Goal: Task Accomplishment & Management: Complete application form

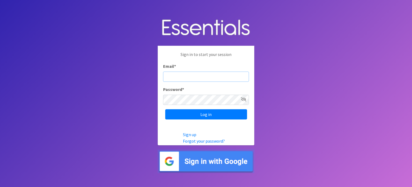
type input "[EMAIL_ADDRESS][DOMAIN_NAME]"
click at [293, 122] on body "Sign in to start your session Email * ehernandez@ccstl.org Password * Log in Si…" at bounding box center [206, 93] width 412 height 187
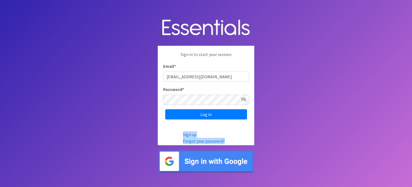
drag, startPoint x: 375, startPoint y: 0, endPoint x: 351, endPoint y: 138, distance: 139.7
click at [351, 138] on body "Sign in to start your session Email * ehernandez@ccstl.org Password * Log in Si…" at bounding box center [206, 93] width 412 height 187
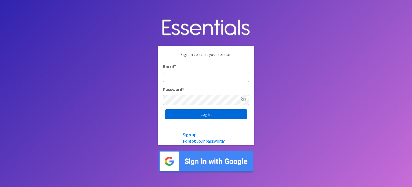
type input "[EMAIL_ADDRESS][DOMAIN_NAME]"
click at [202, 112] on input "Log in" at bounding box center [206, 114] width 82 height 10
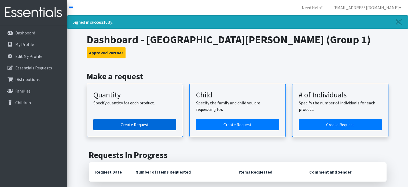
click at [147, 122] on link "Create Request" at bounding box center [134, 124] width 83 height 11
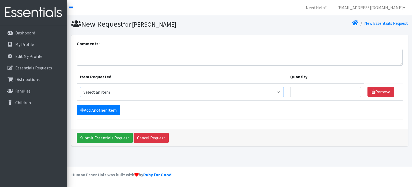
click at [283, 92] on select "Select an item Size 0/Newborn Size 1 Size 2 Size 3 Size 4 Size 5 Size 6 Size 7 …" at bounding box center [182, 92] width 204 height 10
select select "1100"
click at [80, 87] on select "Select an item Size 0/Newborn Size 1 Size 2 Size 3 Size 4 Size 5 Size 6 Size 7 …" at bounding box center [182, 92] width 204 height 10
click at [314, 88] on input "Quantity" at bounding box center [325, 92] width 71 height 10
click at [303, 93] on input "Quantity" at bounding box center [325, 92] width 71 height 10
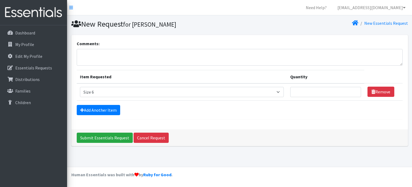
click at [309, 115] on form "Comments: Item Requested Quantity Item Requested Select an item Size 0/Newborn …" at bounding box center [240, 79] width 326 height 79
click at [305, 93] on input "Quantity" at bounding box center [325, 92] width 71 height 10
click at [152, 137] on link "Cancel Request" at bounding box center [151, 137] width 35 height 10
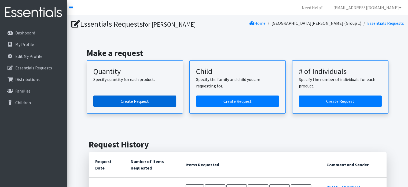
click at [145, 100] on link "Create Request" at bounding box center [134, 100] width 83 height 11
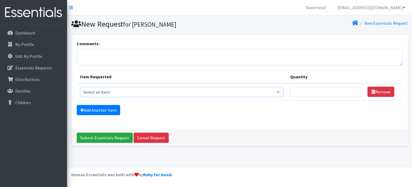
click at [279, 92] on select "Select an item Size 0/Newborn Size 1 Size 2 Size 3 Size 4 Size 5 Size 6 Size 7 …" at bounding box center [182, 92] width 204 height 10
select select "1091"
click at [80, 87] on select "Select an item Size 0/Newborn Size 1 Size 2 Size 3 Size 4 Size 5 Size 6 Size 7 …" at bounding box center [182, 92] width 204 height 10
click at [305, 92] on input "Quantity" at bounding box center [325, 92] width 71 height 10
type input "100"
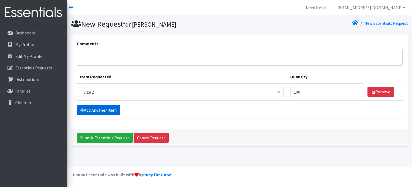
click at [114, 110] on link "Add Another Item" at bounding box center [98, 110] width 43 height 10
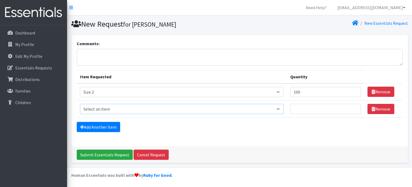
click at [113, 110] on select "Select an item Size 0/Newborn Size 1 Size 2 Size 3 Size 4 Size 5 Size 6 Size 7 …" at bounding box center [182, 109] width 204 height 10
select select "1094"
click at [80, 104] on select "Select an item Size 0/Newborn Size 1 Size 2 Size 3 Size 4 Size 5 Size 6 Size 7 …" at bounding box center [182, 109] width 204 height 10
click at [305, 107] on input "Quantity" at bounding box center [325, 109] width 71 height 10
type input "300"
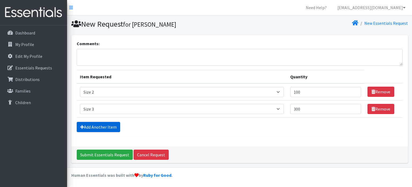
click at [117, 126] on link "Add Another Item" at bounding box center [98, 127] width 43 height 10
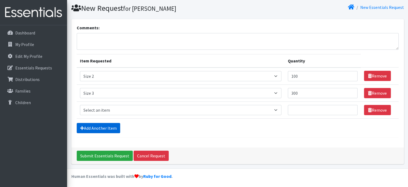
scroll to position [16, 0]
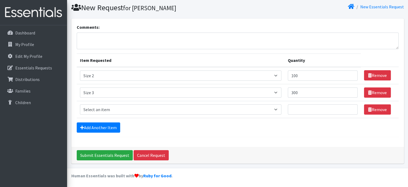
click at [121, 114] on td "Item Requested Select an item Size 0/Newborn Size 1 Size 2 Size 3 Size 4 Size 5…" at bounding box center [181, 109] width 208 height 17
click at [122, 107] on select "Select an item Size 0/Newborn Size 1 Size 2 Size 3 Size 4 Size 5 Size 6 Size 7 …" at bounding box center [181, 109] width 202 height 10
select select "1097"
click at [80, 104] on select "Select an item Size 0/Newborn Size 1 Size 2 Size 3 Size 4 Size 5 Size 6 Size 7 …" at bounding box center [181, 109] width 202 height 10
click at [307, 110] on input "Quantity" at bounding box center [323, 109] width 70 height 10
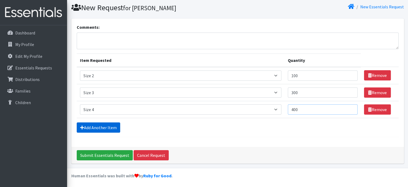
type input "400"
click at [95, 123] on link "Add Another Item" at bounding box center [98, 127] width 43 height 10
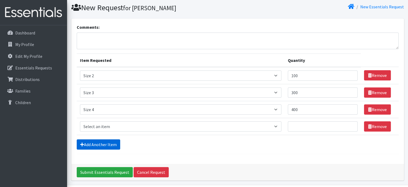
scroll to position [33, 0]
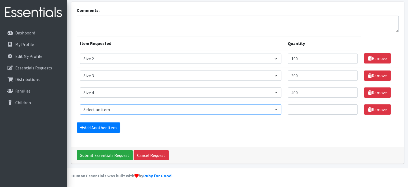
click at [106, 108] on select "Select an item Size 0/Newborn Size 1 Size 2 Size 3 Size 4 Size 5 Size 6 Size 7 …" at bounding box center [181, 109] width 202 height 10
select select "1098"
click at [80, 104] on select "Select an item Size 0/Newborn Size 1 Size 2 Size 3 Size 4 Size 5 Size 6 Size 7 …" at bounding box center [181, 109] width 202 height 10
click at [301, 108] on input "Quantity" at bounding box center [323, 109] width 70 height 10
type input "500"
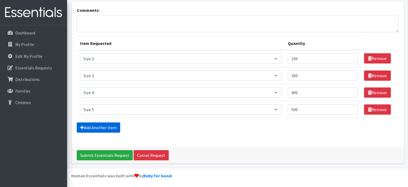
click at [110, 125] on link "Add Another Item" at bounding box center [98, 127] width 43 height 10
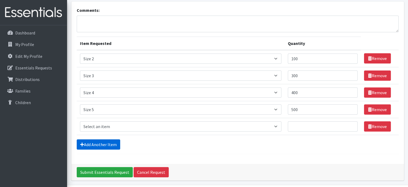
scroll to position [50, 0]
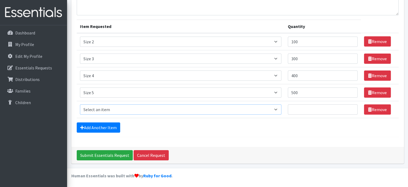
click at [110, 109] on select "Select an item Size 0/Newborn Size 1 Size 2 Size 3 Size 4 Size 5 Size 6 Size 7 …" at bounding box center [181, 109] width 202 height 10
select select "1100"
click at [80, 104] on select "Select an item Size 0/Newborn Size 1 Size 2 Size 3 Size 4 Size 5 Size 6 Size 7 …" at bounding box center [181, 109] width 202 height 10
click at [309, 110] on input "Quantity" at bounding box center [323, 109] width 70 height 10
type input "800"
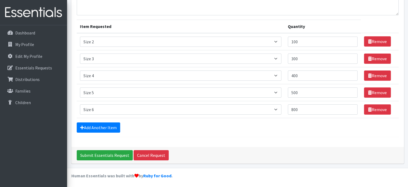
click at [408, 185] on footer "Human Essentials was built with by Ruby for Good ." at bounding box center [237, 177] width 341 height 20
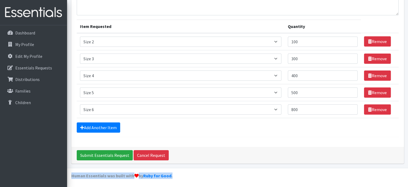
click at [408, 185] on footer "Human Essentials was built with by Ruby for Good ." at bounding box center [237, 177] width 341 height 20
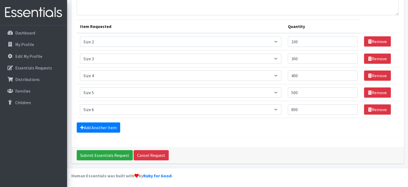
click at [303, 138] on div "Comments: Item Requested Quantity Item Requested Select an item Size 0/Newborn …" at bounding box center [237, 66] width 333 height 162
click at [106, 125] on link "Add Another Item" at bounding box center [98, 127] width 43 height 10
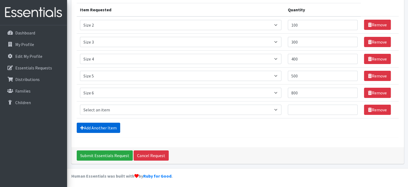
scroll to position [67, 0]
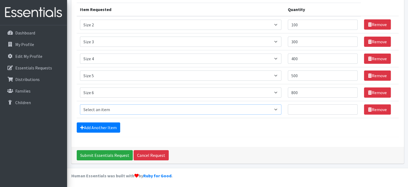
click at [110, 112] on select "Select an item Size 0/Newborn Size 1 Size 2 Size 3 Size 4 Size 5 Size 6 Size 7 …" at bounding box center [181, 109] width 202 height 10
select select "6073"
click at [80, 104] on select "Select an item Size 0/Newborn Size 1 Size 2 Size 3 Size 4 Size 5 Size 6 Size 7 …" at bounding box center [181, 109] width 202 height 10
click at [155, 109] on select "Select an item Size 0/Newborn Size 1 Size 2 Size 3 Size 4 Size 5 Size 6 Size 7 …" at bounding box center [181, 109] width 202 height 10
click at [150, 112] on select "Select an item Size 0/Newborn Size 1 Size 2 Size 3 Size 4 Size 5 Size 6 Size 7 …" at bounding box center [181, 109] width 202 height 10
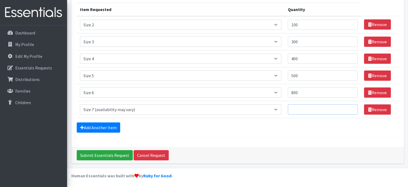
click at [297, 108] on input "Quantity" at bounding box center [323, 109] width 70 height 10
type input "400"
click at [107, 153] on input "Submit Essentials Request" at bounding box center [105, 155] width 56 height 10
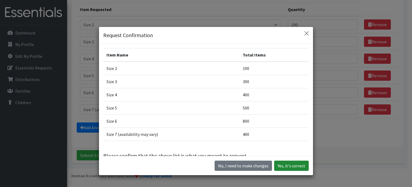
click at [289, 167] on button "Yes, it's correct" at bounding box center [291, 165] width 35 height 10
